Goal: Task Accomplishment & Management: Use online tool/utility

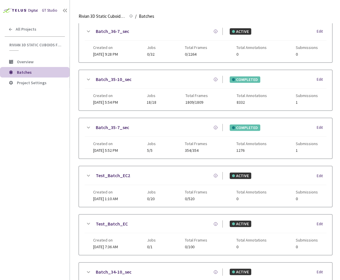
scroll to position [314, 0]
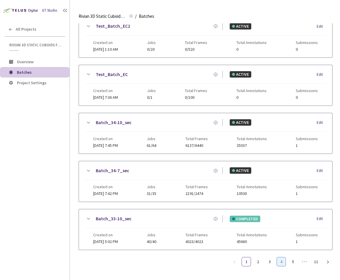
click at [283, 257] on link "4" at bounding box center [281, 261] width 9 height 9
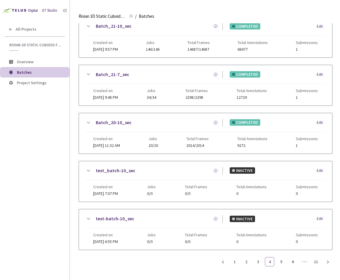
scroll to position [309, 0]
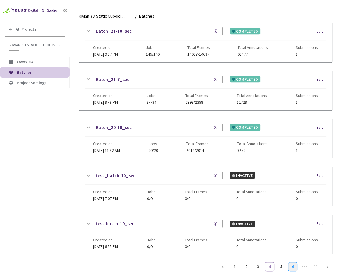
click at [294, 262] on link "6" at bounding box center [292, 266] width 9 height 9
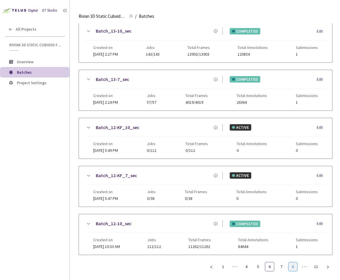
click at [294, 262] on link "8" at bounding box center [292, 266] width 9 height 9
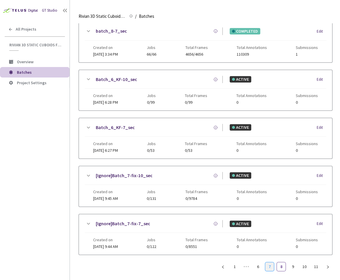
click at [272, 262] on link "7" at bounding box center [269, 266] width 9 height 9
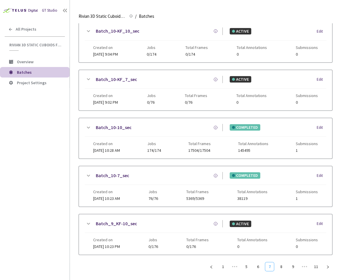
scroll to position [185, 0]
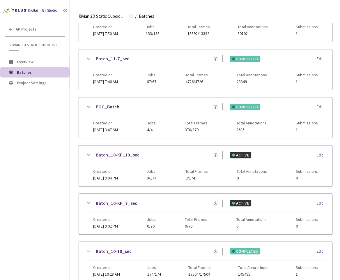
click at [105, 55] on link "Batch_11-7_sec" at bounding box center [112, 58] width 33 height 7
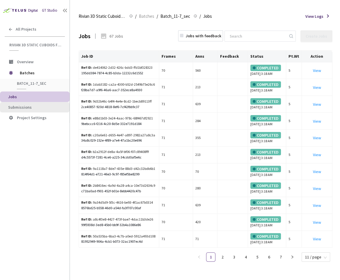
click at [40, 106] on span "Submissions" at bounding box center [36, 107] width 57 height 5
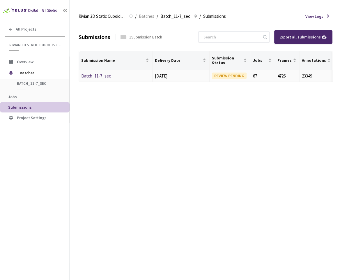
click at [96, 74] on link "Batch_11-7_sec" at bounding box center [96, 76] width 30 height 6
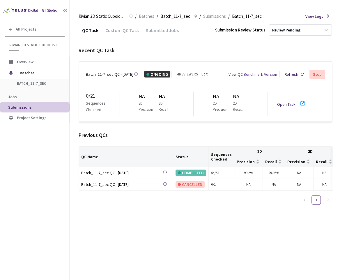
click at [292, 102] on link "Open Task" at bounding box center [286, 104] width 18 height 5
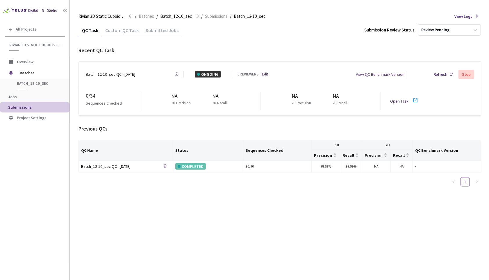
click at [402, 98] on link "Open Task" at bounding box center [399, 100] width 18 height 5
